Goal: Check status

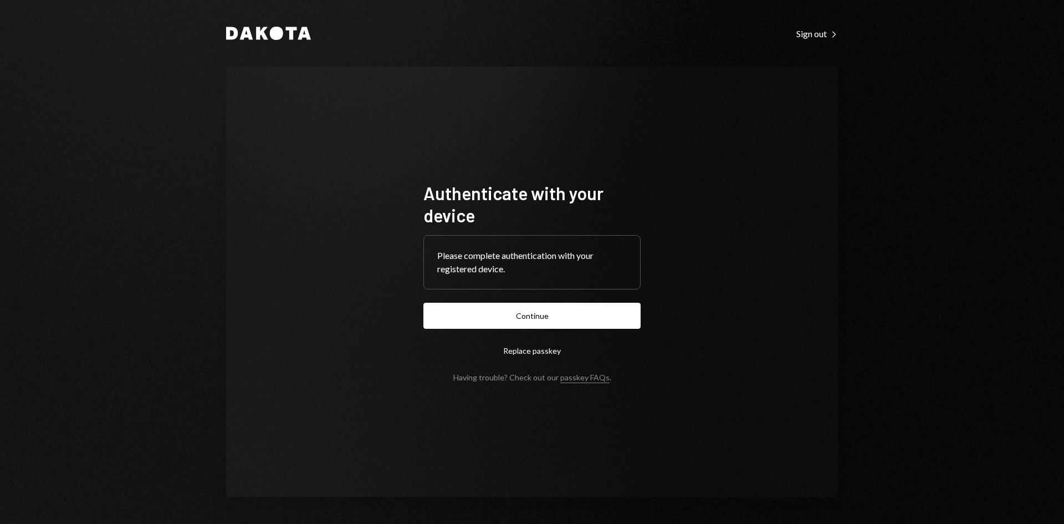
click at [558, 329] on form "Authenticate with your device Please complete authentication with your register…" at bounding box center [531, 282] width 217 height 200
drag, startPoint x: 554, startPoint y: 318, endPoint x: 558, endPoint y: 313, distance: 6.3
click at [554, 318] on button "Continue" at bounding box center [531, 316] width 217 height 26
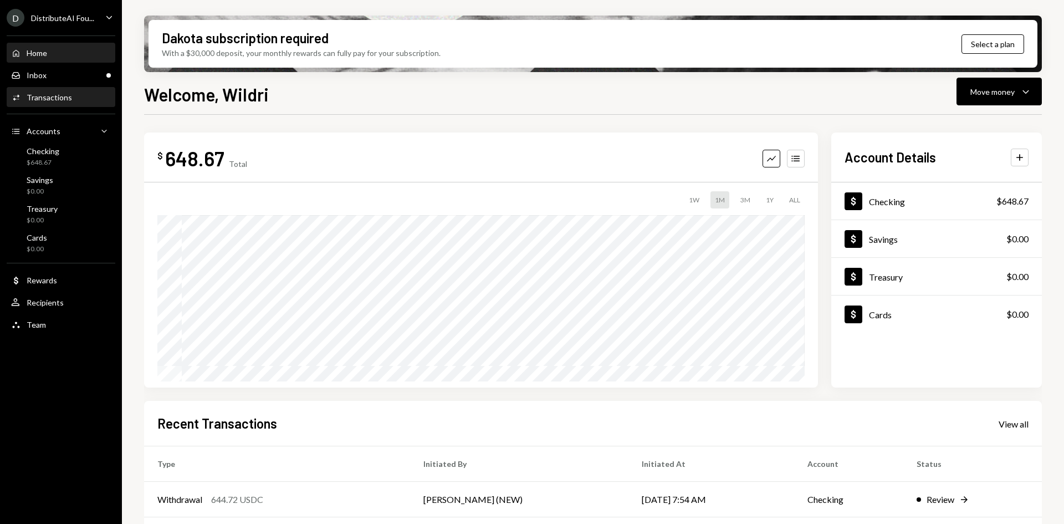
click at [55, 95] on div "Transactions" at bounding box center [49, 97] width 45 height 9
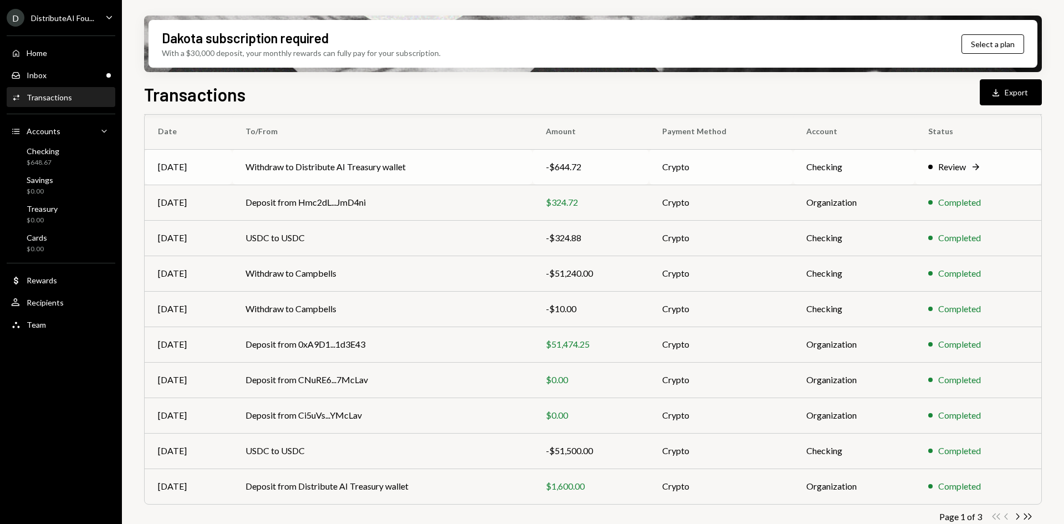
scroll to position [108, 0]
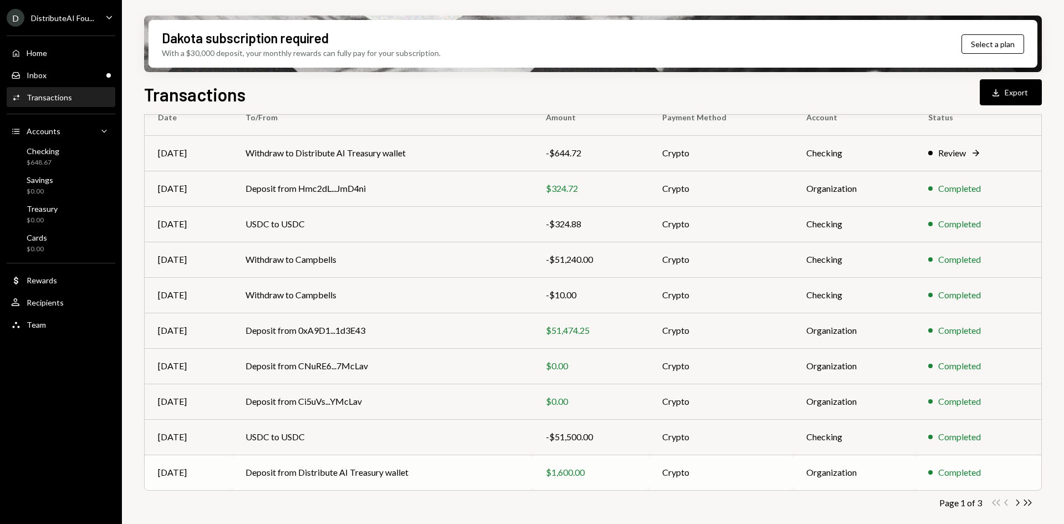
click at [371, 474] on td "Deposit from Distribute AI Treasury wallet" at bounding box center [382, 471] width 300 height 35
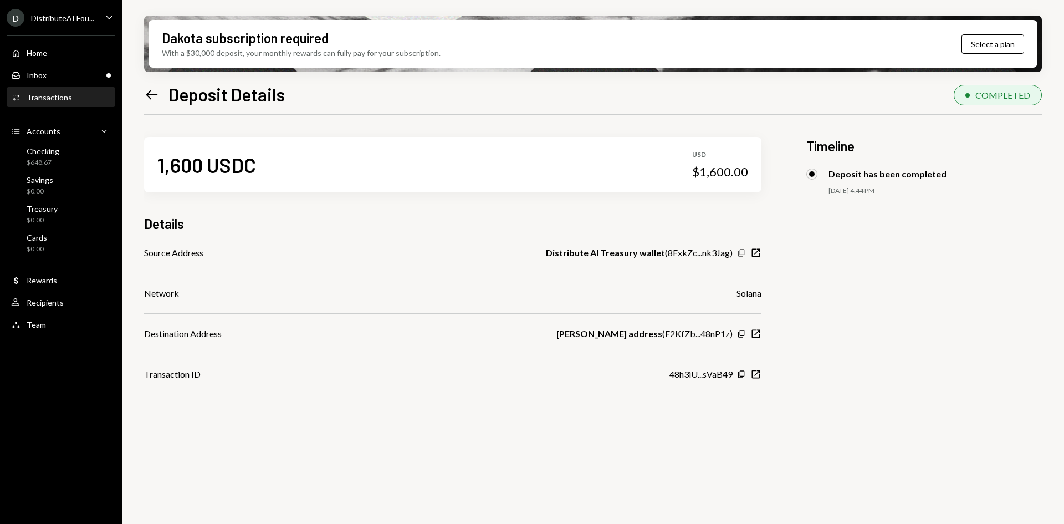
click at [740, 251] on icon "button" at bounding box center [741, 252] width 6 height 7
click at [60, 81] on div "Inbox Inbox" at bounding box center [61, 75] width 100 height 19
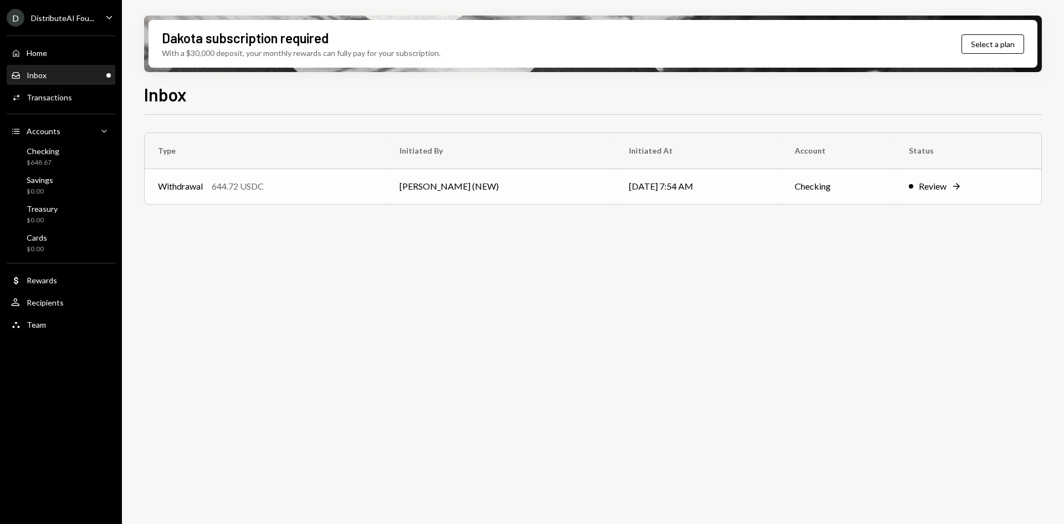
click at [327, 182] on div "Withdrawal 644.72 USDC" at bounding box center [265, 186] width 215 height 13
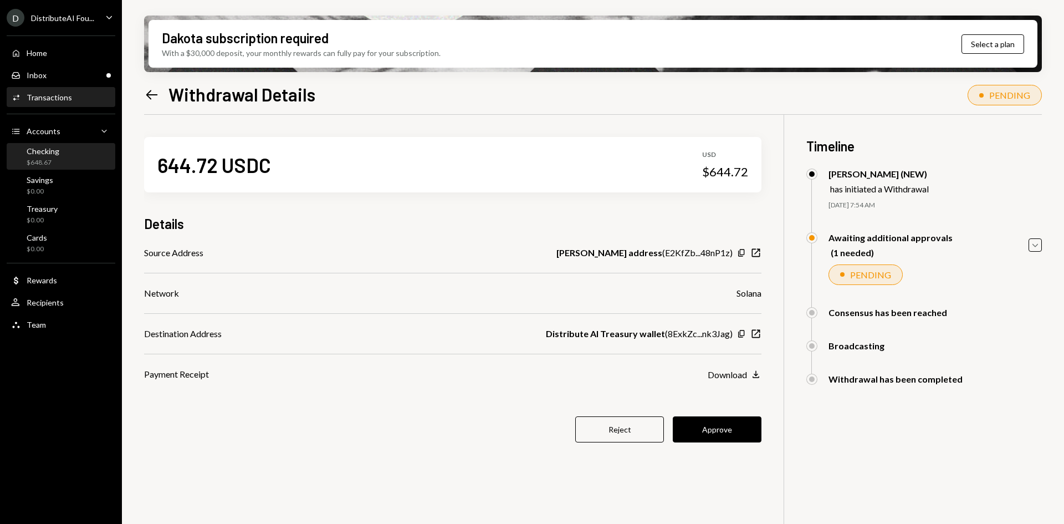
click at [52, 151] on div "Checking" at bounding box center [43, 150] width 33 height 9
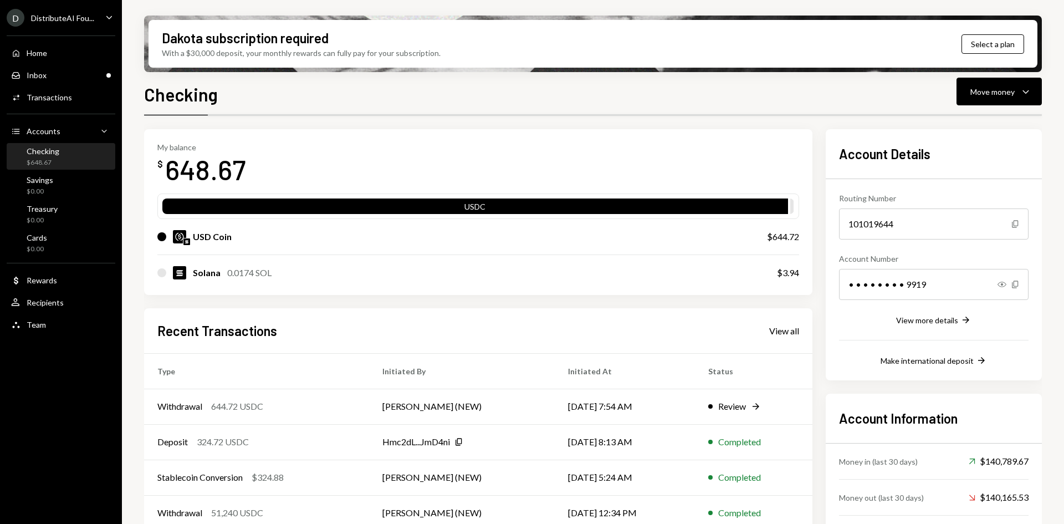
scroll to position [55, 0]
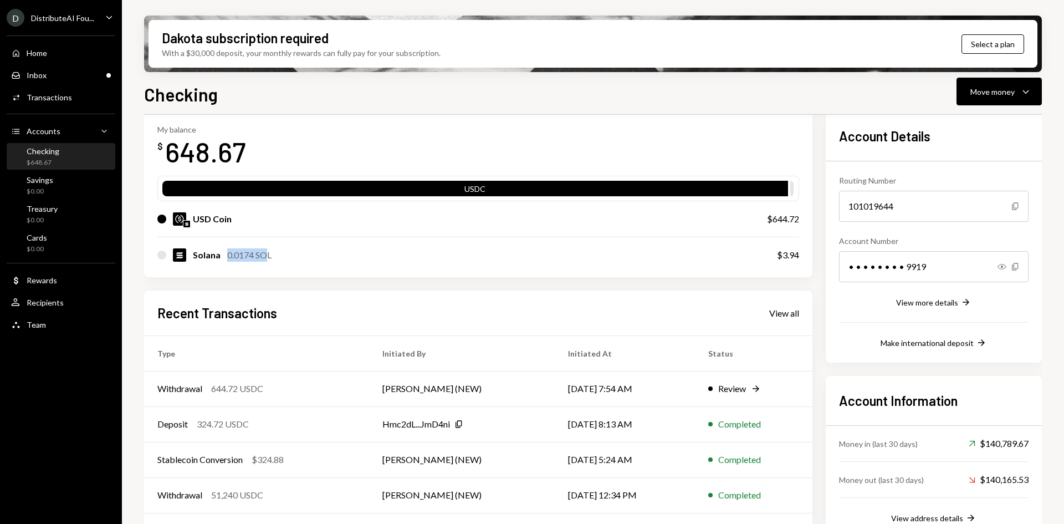
drag, startPoint x: 268, startPoint y: 252, endPoint x: 224, endPoint y: 253, distance: 44.4
click at [224, 253] on div "Solana 0.0174 SOL" at bounding box center [232, 254] width 79 height 13
drag, startPoint x: 223, startPoint y: 221, endPoint x: 203, endPoint y: 221, distance: 20.0
click at [203, 221] on div "USD Coin" at bounding box center [212, 218] width 39 height 13
drag, startPoint x: 776, startPoint y: 223, endPoint x: 794, endPoint y: 222, distance: 17.7
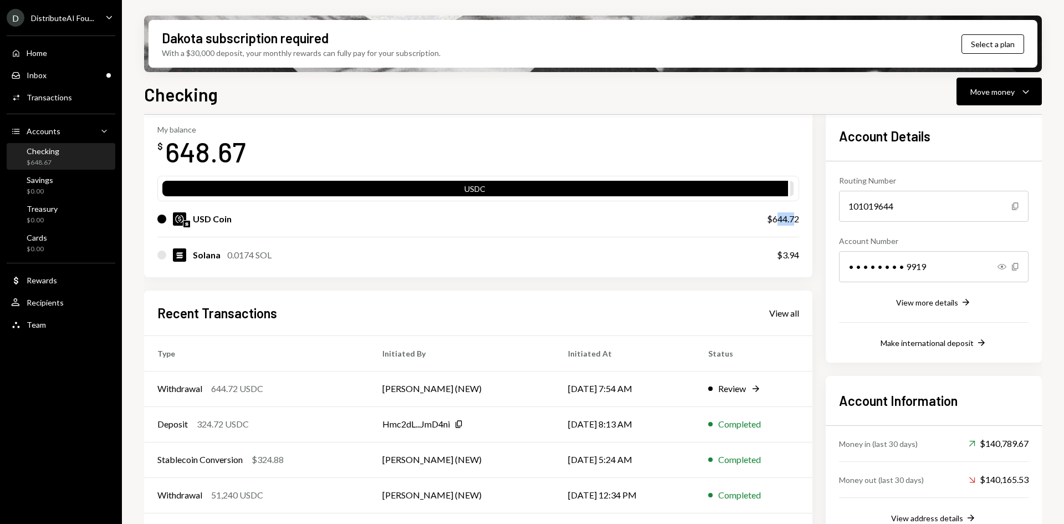
click at [794, 222] on div "$644.72" at bounding box center [783, 218] width 32 height 13
click at [81, 76] on div "Inbox Inbox" at bounding box center [61, 75] width 100 height 10
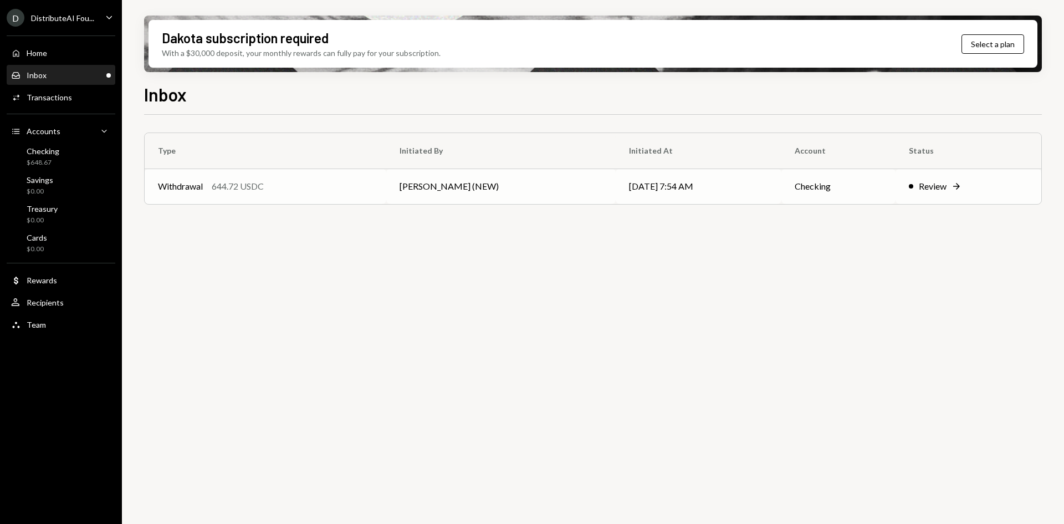
click at [571, 180] on td "[PERSON_NAME] (NEW)" at bounding box center [500, 185] width 229 height 35
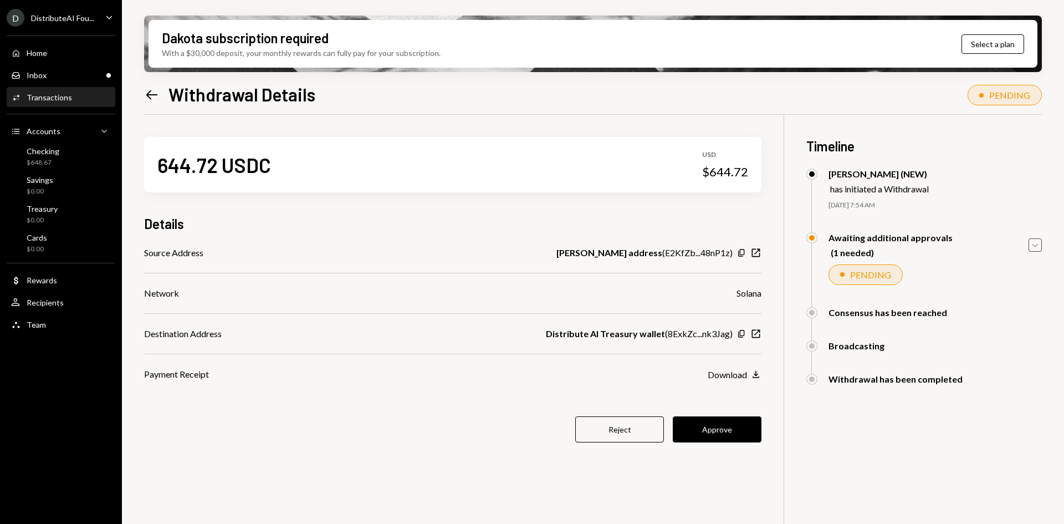
click at [1035, 247] on icon "button" at bounding box center [1036, 244] width 6 height 3
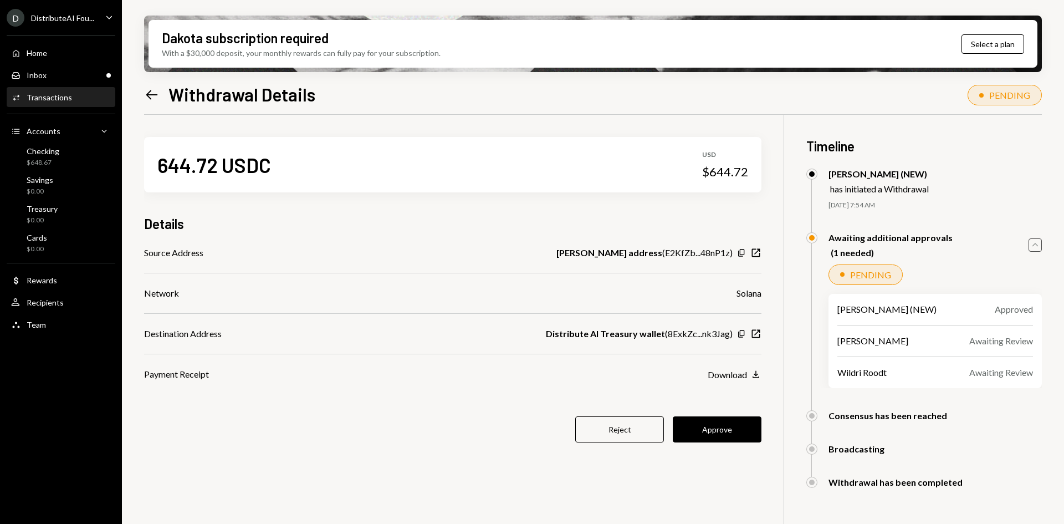
click at [1035, 247] on icon "Caret Up" at bounding box center [1035, 245] width 12 height 12
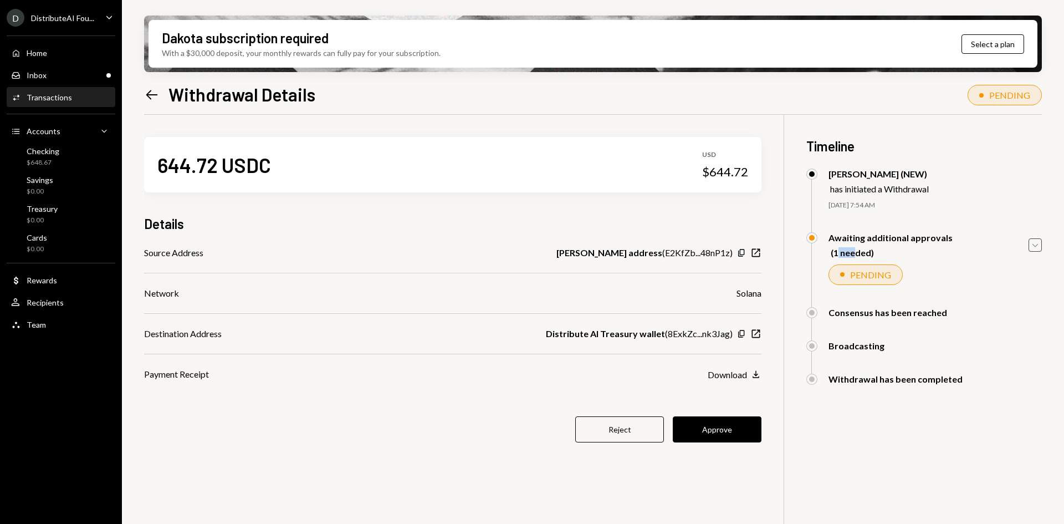
drag, startPoint x: 839, startPoint y: 254, endPoint x: 862, endPoint y: 252, distance: 23.4
click at [854, 255] on div "(1 needed)" at bounding box center [892, 252] width 122 height 11
drag, startPoint x: 862, startPoint y: 241, endPoint x: 911, endPoint y: 238, distance: 48.9
click at [911, 238] on div "Awaiting additional approvals" at bounding box center [891, 237] width 124 height 11
click at [753, 339] on icon "New Window" at bounding box center [755, 333] width 11 height 11
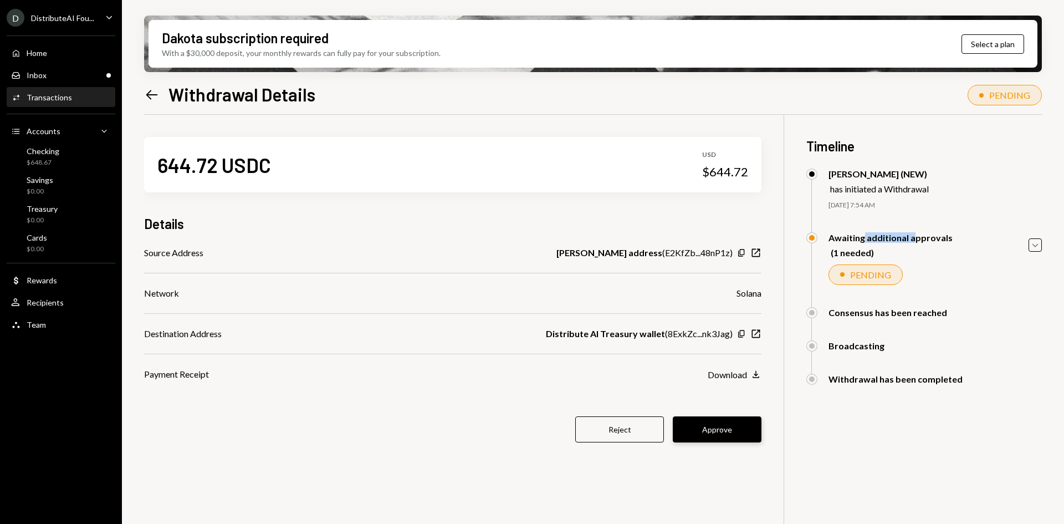
click at [707, 426] on button "Approve" at bounding box center [717, 429] width 89 height 26
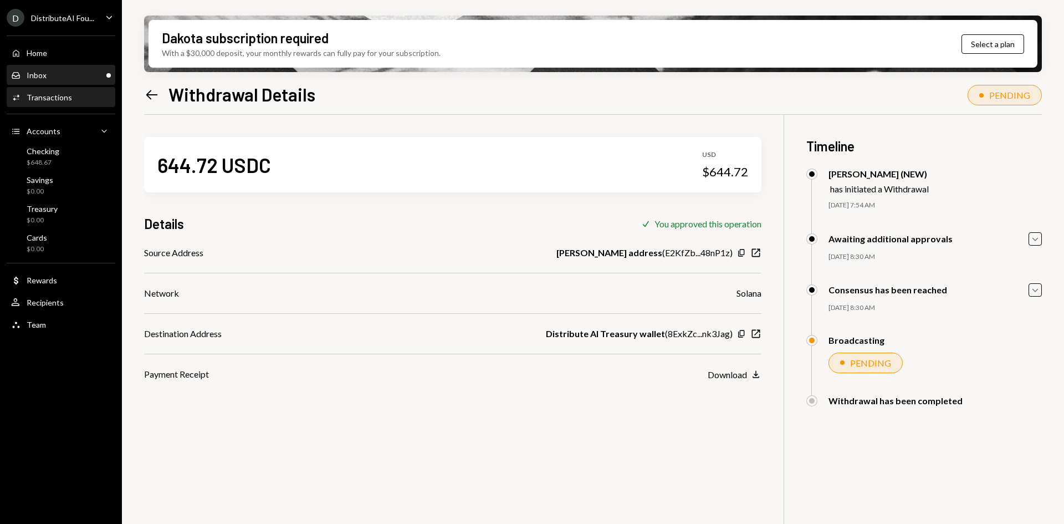
click at [65, 75] on div "Inbox Inbox" at bounding box center [61, 75] width 100 height 10
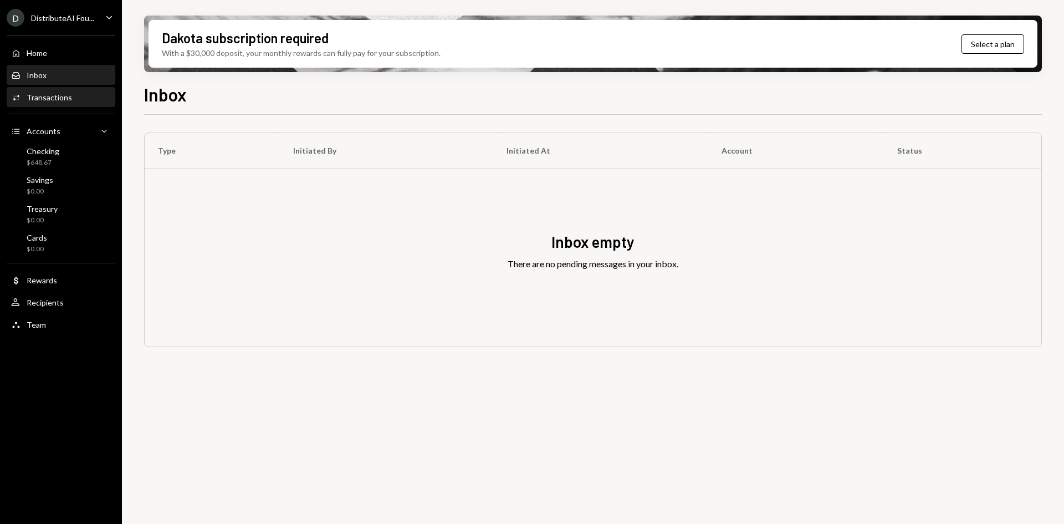
click at [67, 95] on div "Transactions" at bounding box center [49, 97] width 45 height 9
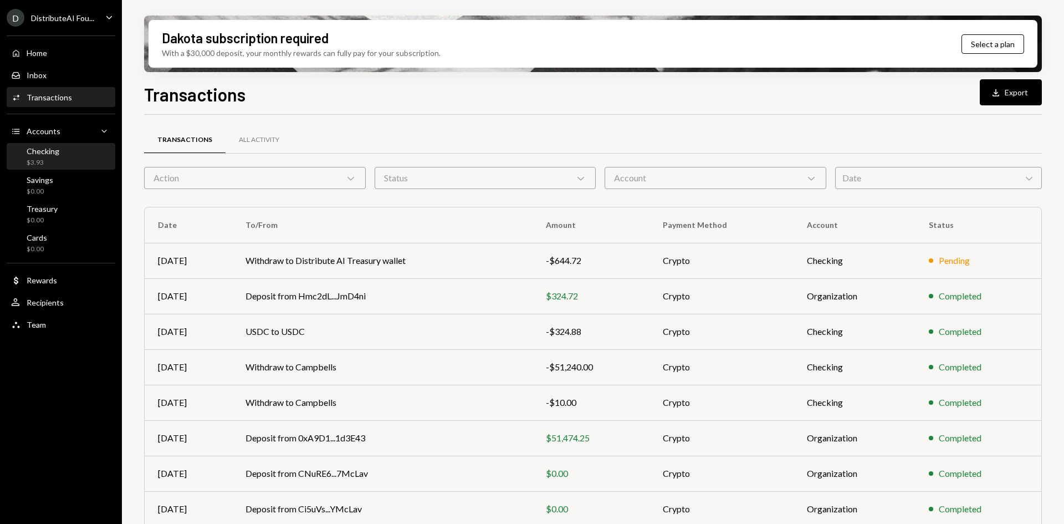
click at [59, 152] on div "Checking $3.93" at bounding box center [61, 156] width 100 height 21
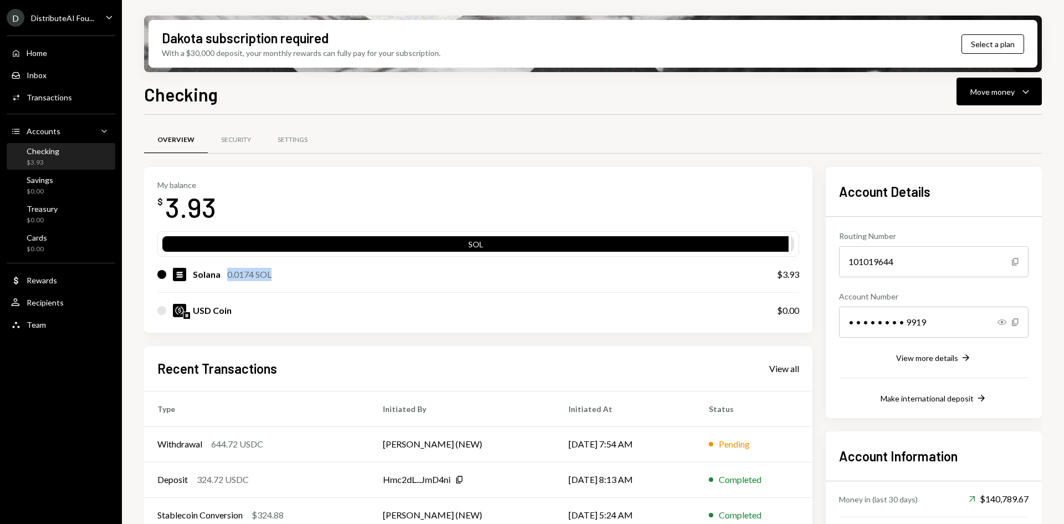
drag, startPoint x: 272, startPoint y: 272, endPoint x: 224, endPoint y: 280, distance: 47.7
click at [220, 277] on div "Solana 0.0174 SOL" at bounding box center [232, 274] width 79 height 13
copy div "0.0174 SOL"
